Goal: Information Seeking & Learning: Check status

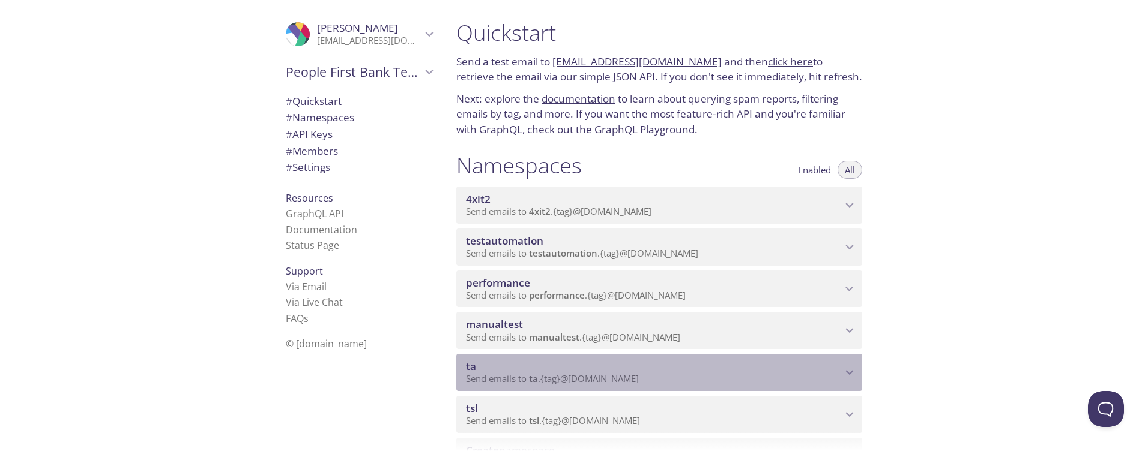
click at [573, 372] on span "ta" at bounding box center [654, 366] width 376 height 13
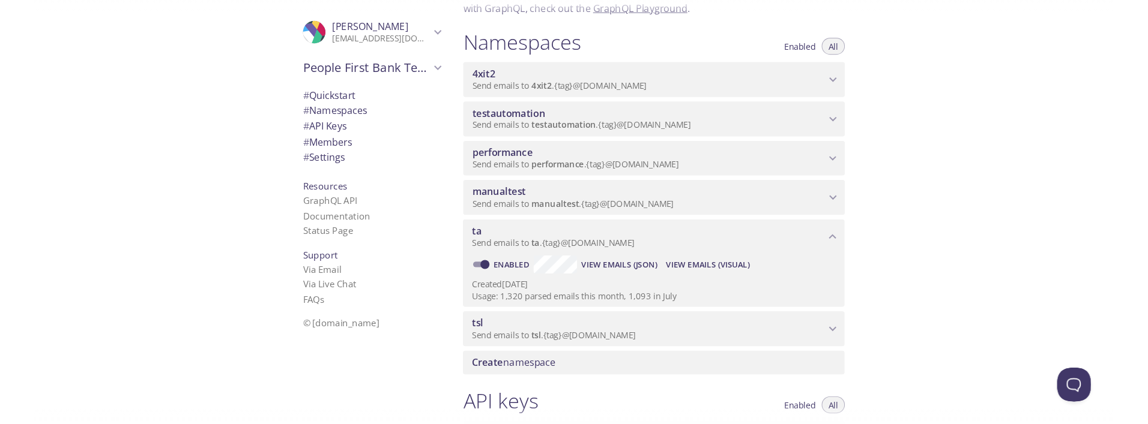
scroll to position [122, 0]
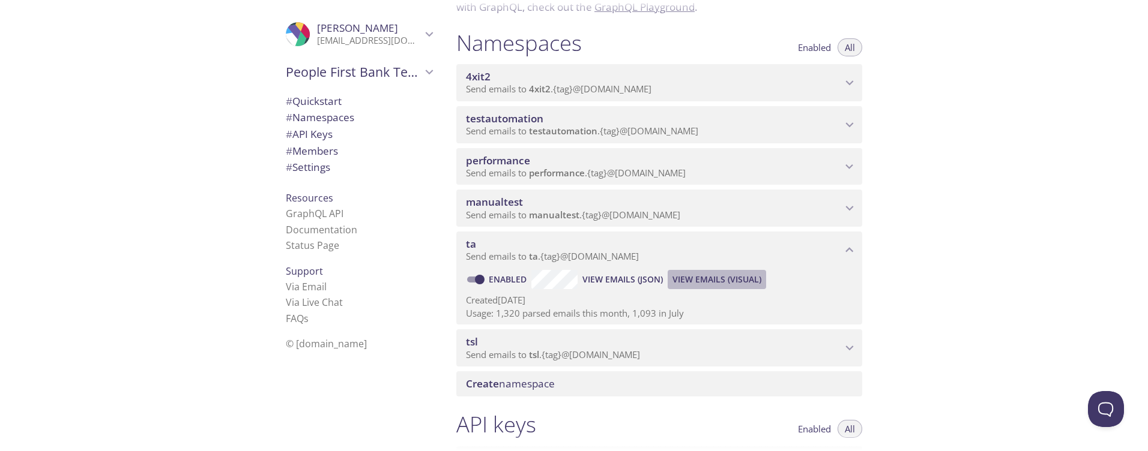
click at [699, 279] on span "View Emails (Visual)" at bounding box center [716, 280] width 89 height 14
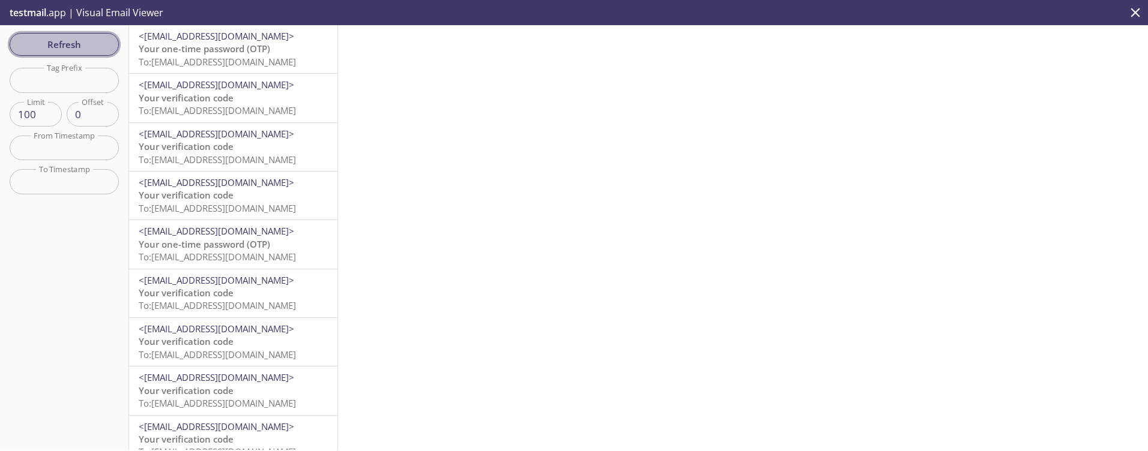
click at [47, 47] on span "Refresh" at bounding box center [64, 45] width 90 height 16
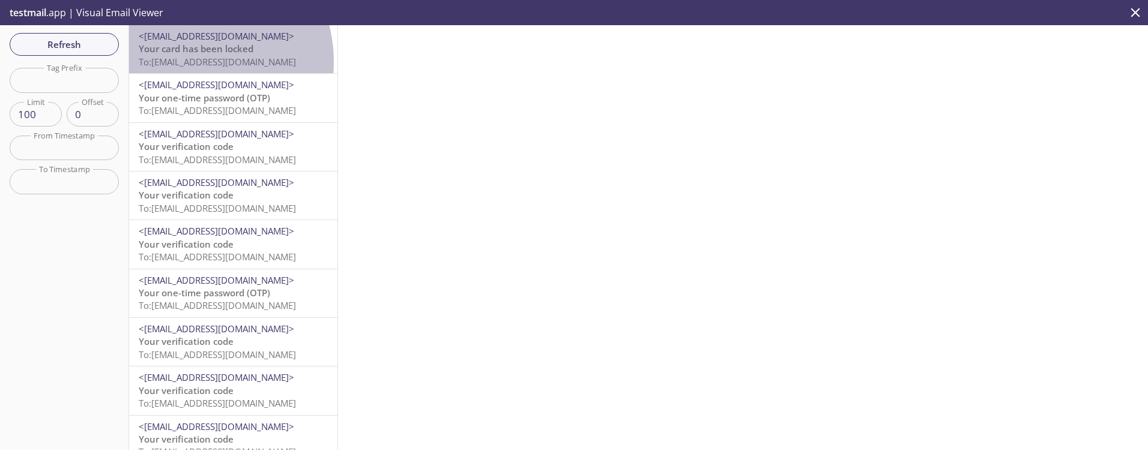
click at [187, 62] on span "To: [EMAIL_ADDRESS][DOMAIN_NAME]" at bounding box center [217, 62] width 157 height 12
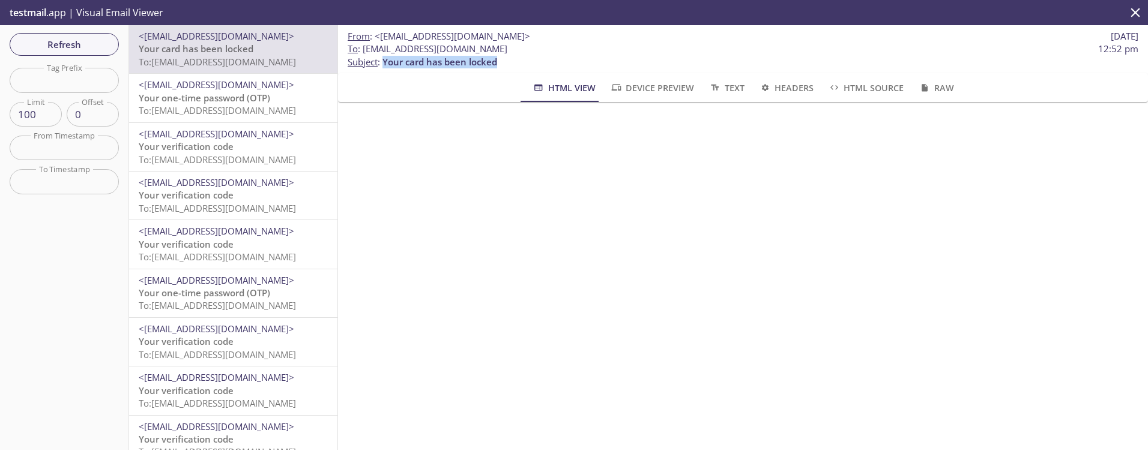
drag, startPoint x: 509, startPoint y: 61, endPoint x: 385, endPoint y: 58, distance: 124.3
click at [385, 58] on p "To : [EMAIL_ADDRESS][DOMAIN_NAME] 12:52 pm Subject : Your card has been locked" at bounding box center [743, 56] width 791 height 26
copy span "Your card has been locked"
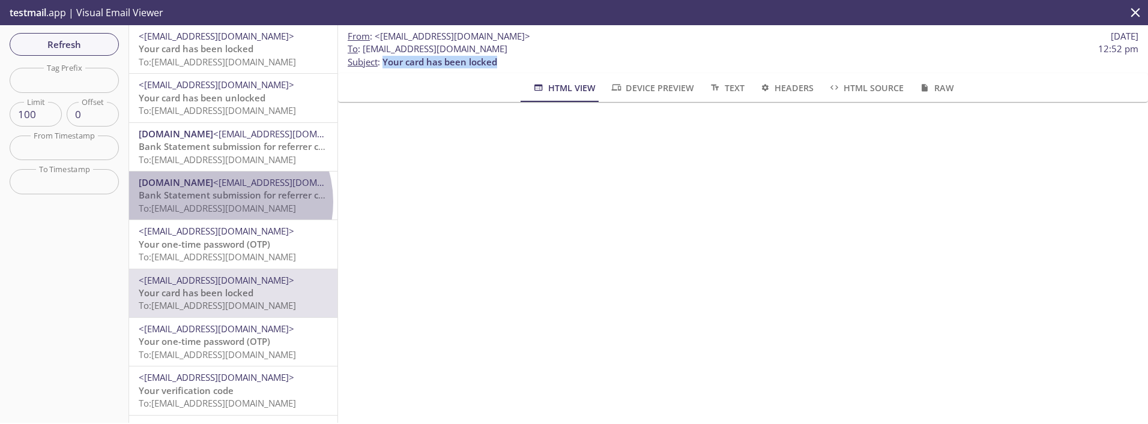
click at [223, 202] on span "To: [EMAIL_ADDRESS][DOMAIN_NAME]" at bounding box center [217, 208] width 157 height 12
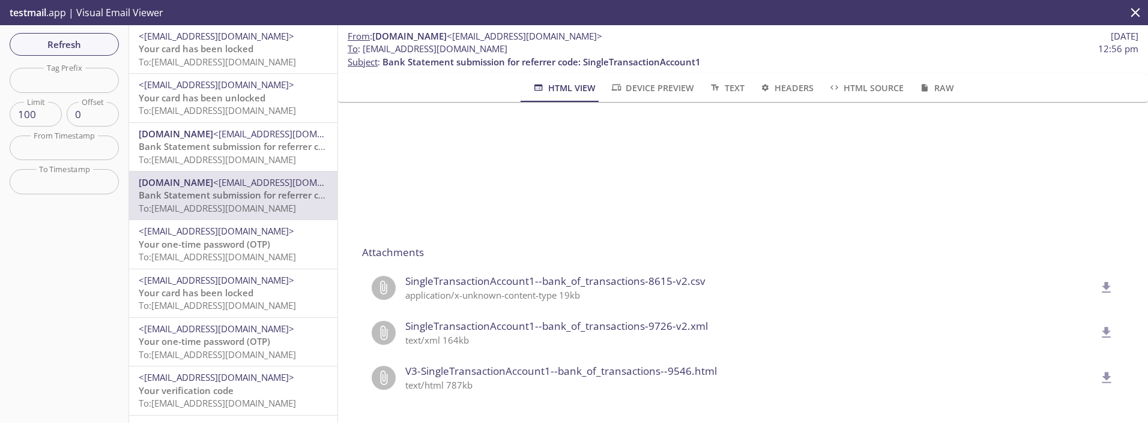
click at [202, 249] on span "Your one-time password (OTP)" at bounding box center [204, 244] width 131 height 12
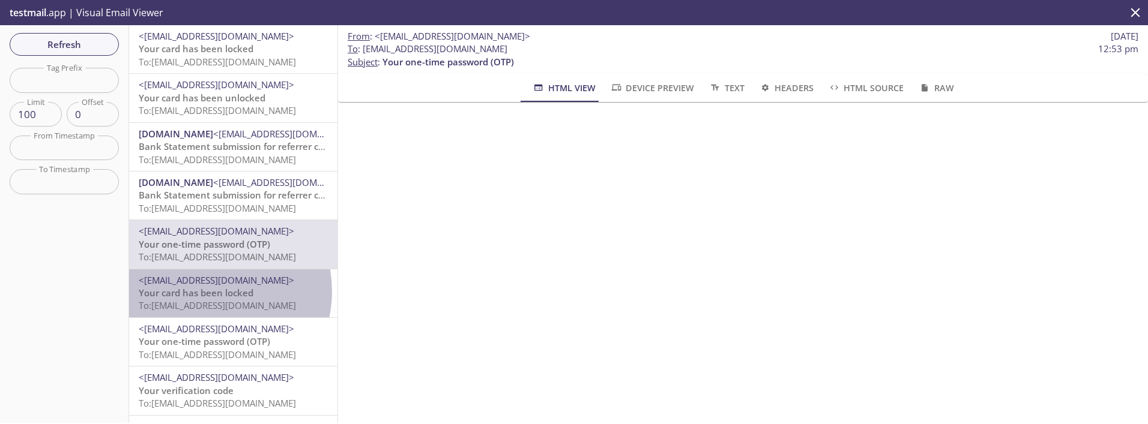
click at [204, 292] on span "Your card has been locked" at bounding box center [196, 293] width 115 height 12
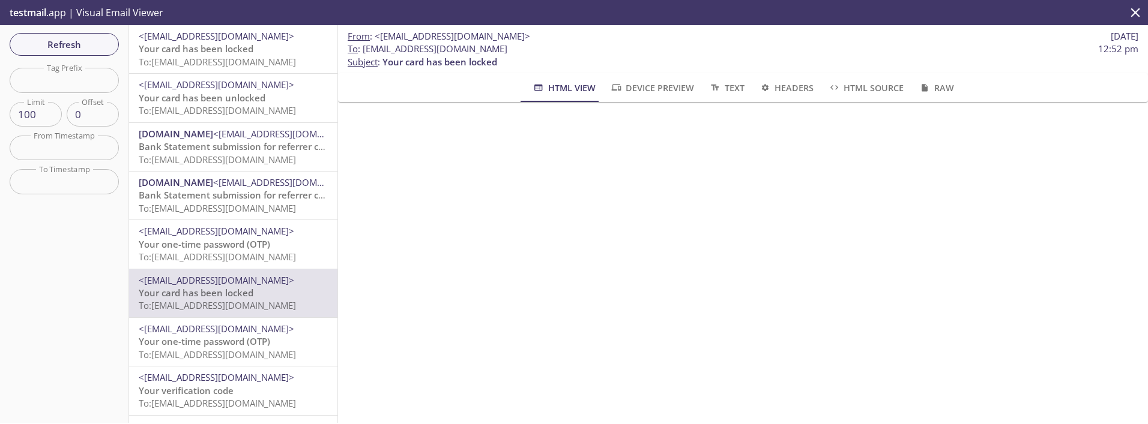
scroll to position [58, 0]
click at [59, 46] on span "Refresh" at bounding box center [64, 45] width 90 height 16
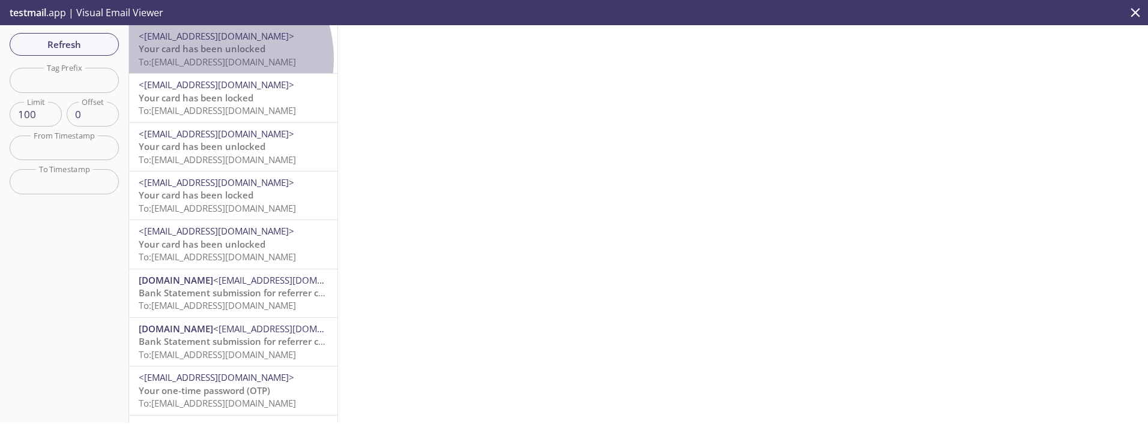
click at [201, 59] on span "To: [EMAIL_ADDRESS][DOMAIN_NAME]" at bounding box center [217, 62] width 157 height 12
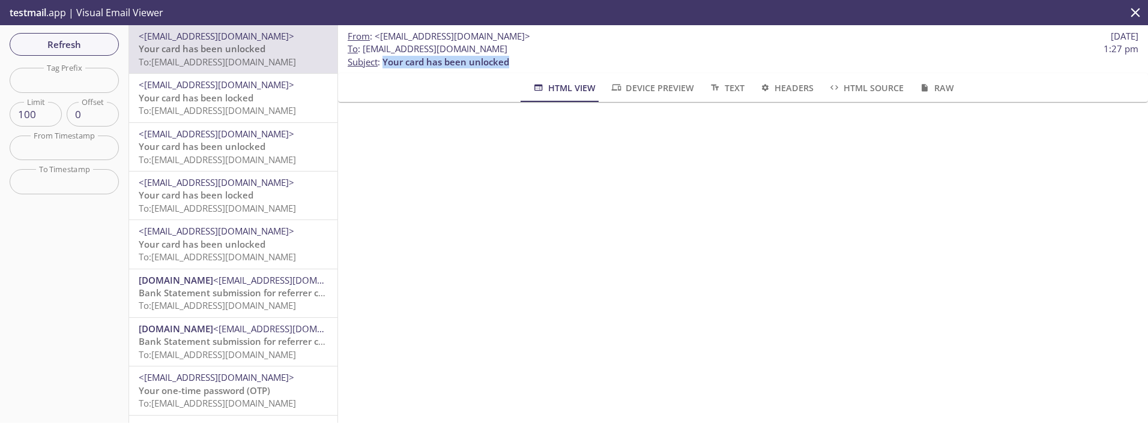
drag, startPoint x: 525, startPoint y: 62, endPoint x: 385, endPoint y: 61, distance: 140.5
click at [385, 61] on p "To : [EMAIL_ADDRESS][DOMAIN_NAME] 1:27 pm Subject : Your card has been unlocked" at bounding box center [743, 56] width 791 height 26
copy span "Your card has been unlocked"
